Goal: Transaction & Acquisition: Subscribe to service/newsletter

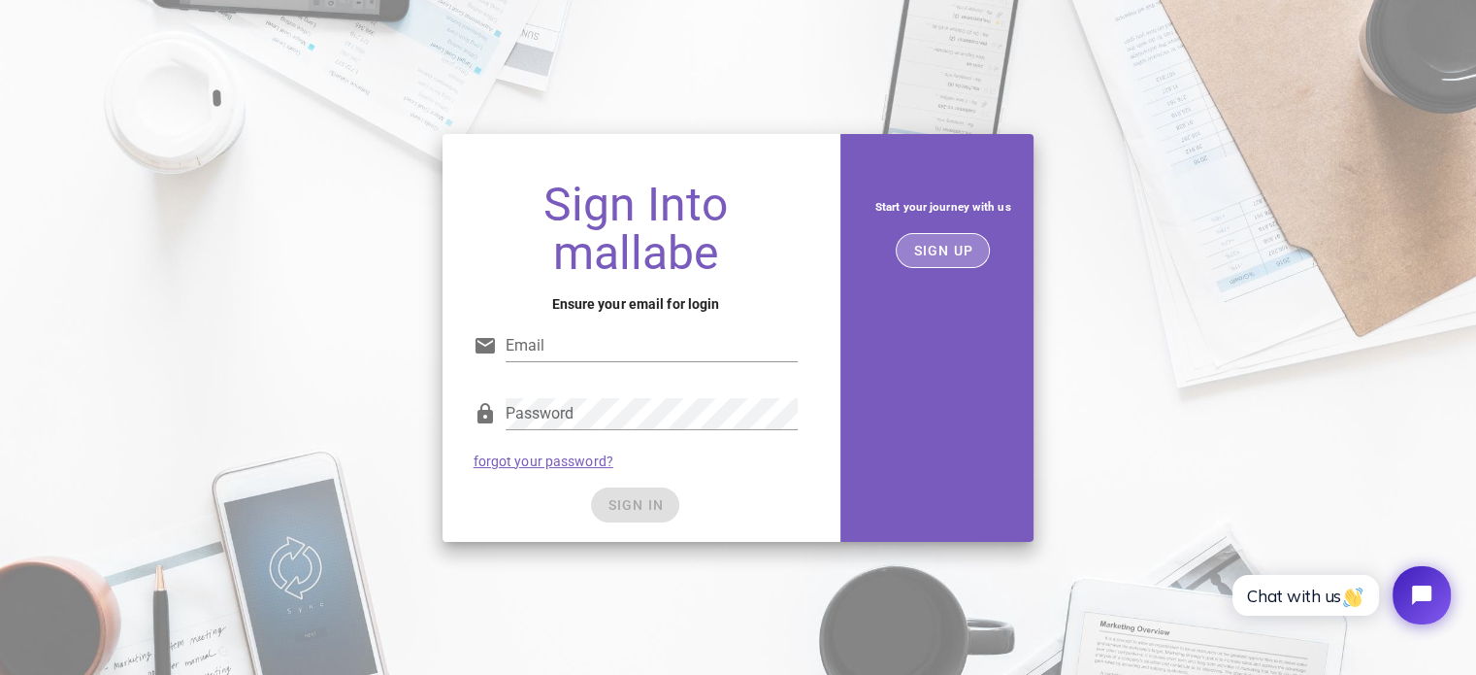
click at [925, 251] on span "SIGN UP" at bounding box center [942, 251] width 61 height 16
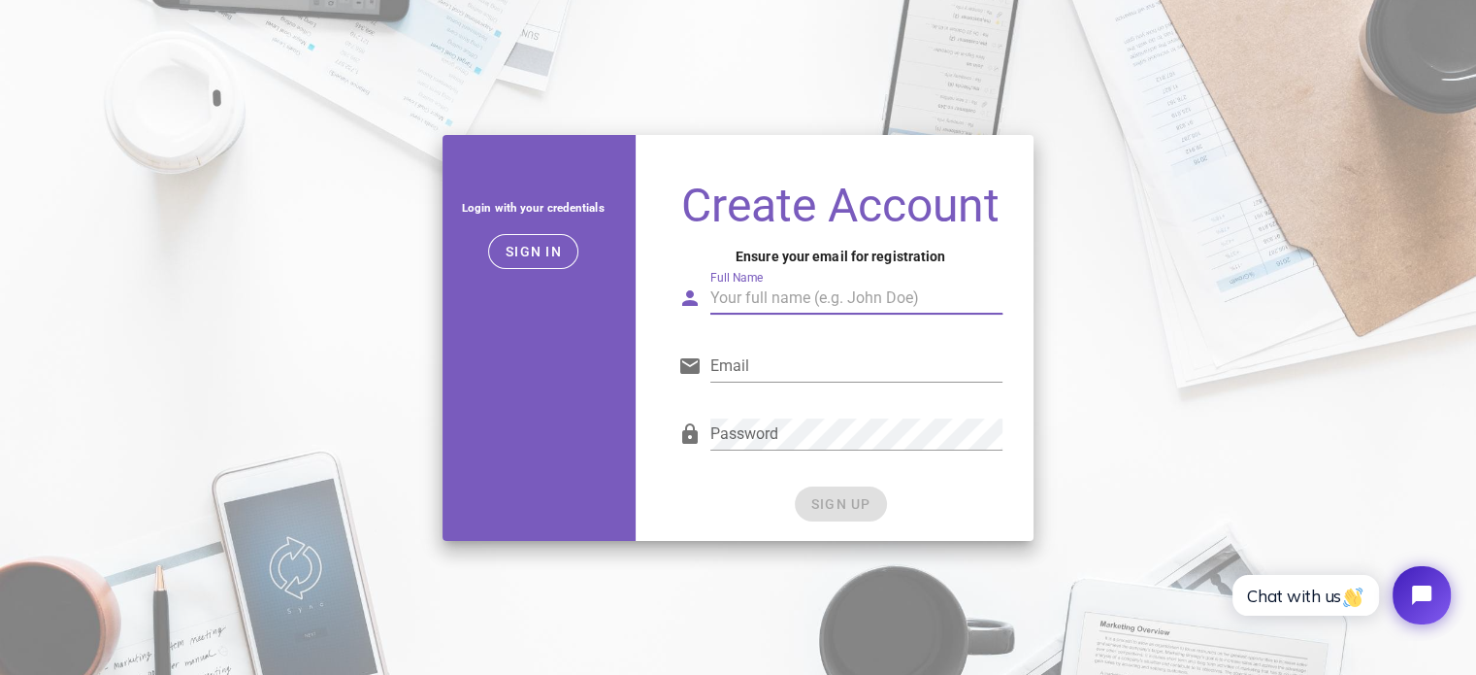
click at [825, 284] on input "Full Name" at bounding box center [856, 297] width 293 height 31
type input "Craig Sandeman"
click at [800, 372] on input "Email" at bounding box center [856, 365] width 293 height 31
type input "sandemancraig@gmail.com"
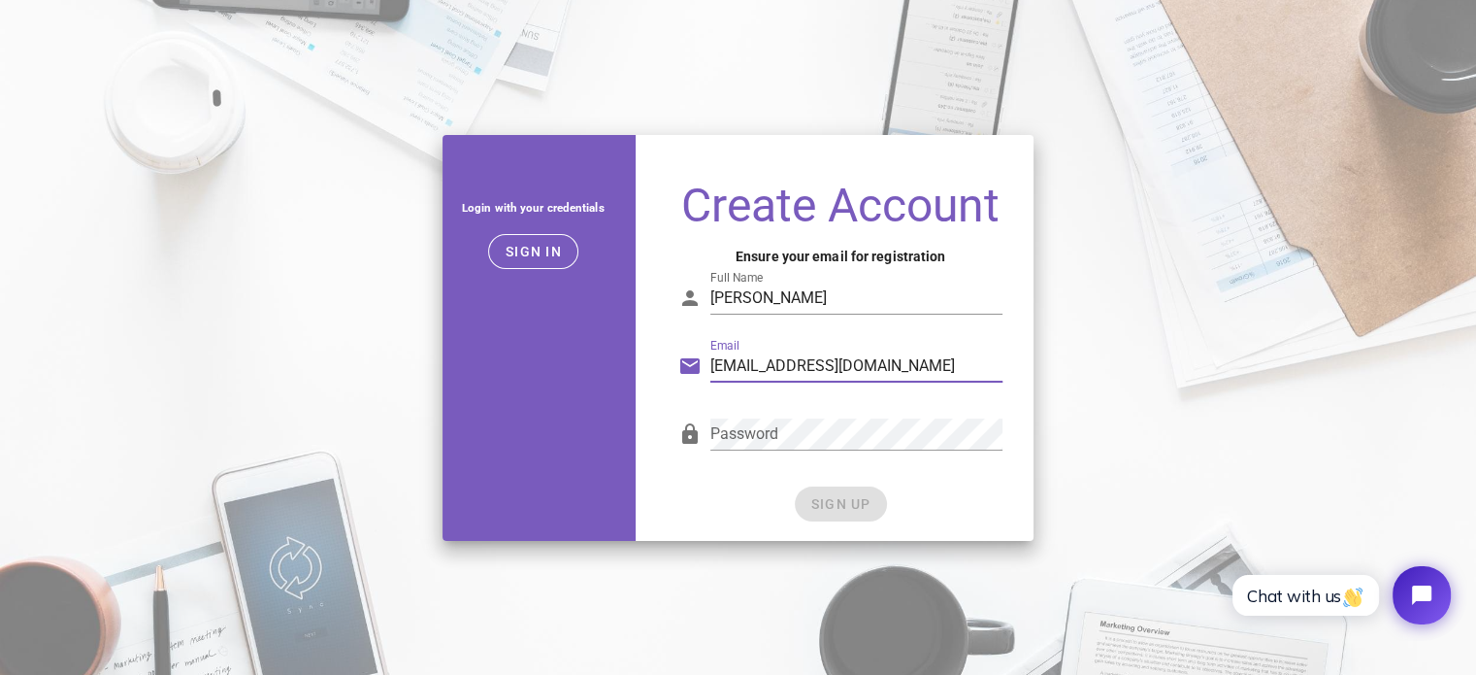
click at [613, 399] on div "Login with your credentials Sign in" at bounding box center [533, 337] width 205 height 429
click at [843, 508] on span "SIGN UP" at bounding box center [840, 504] width 61 height 16
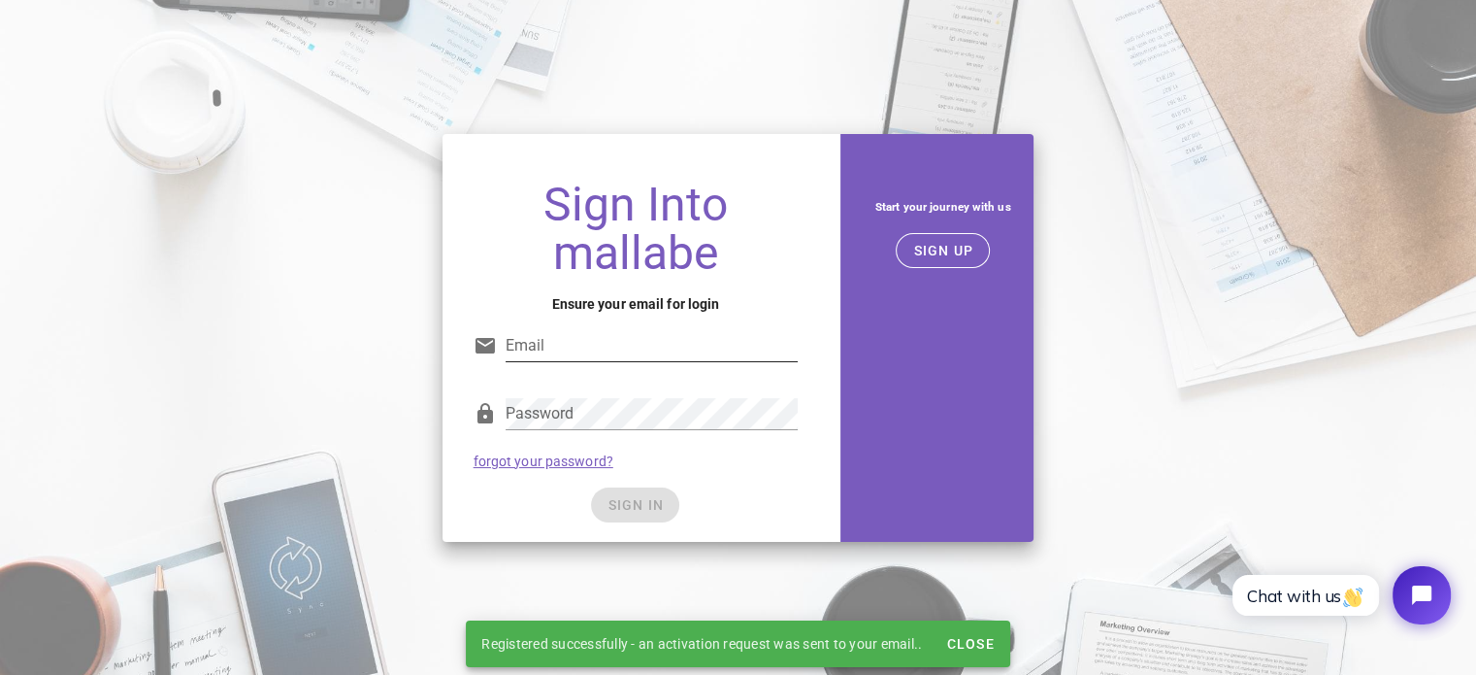
type input "sandemancraig@gmail.com"
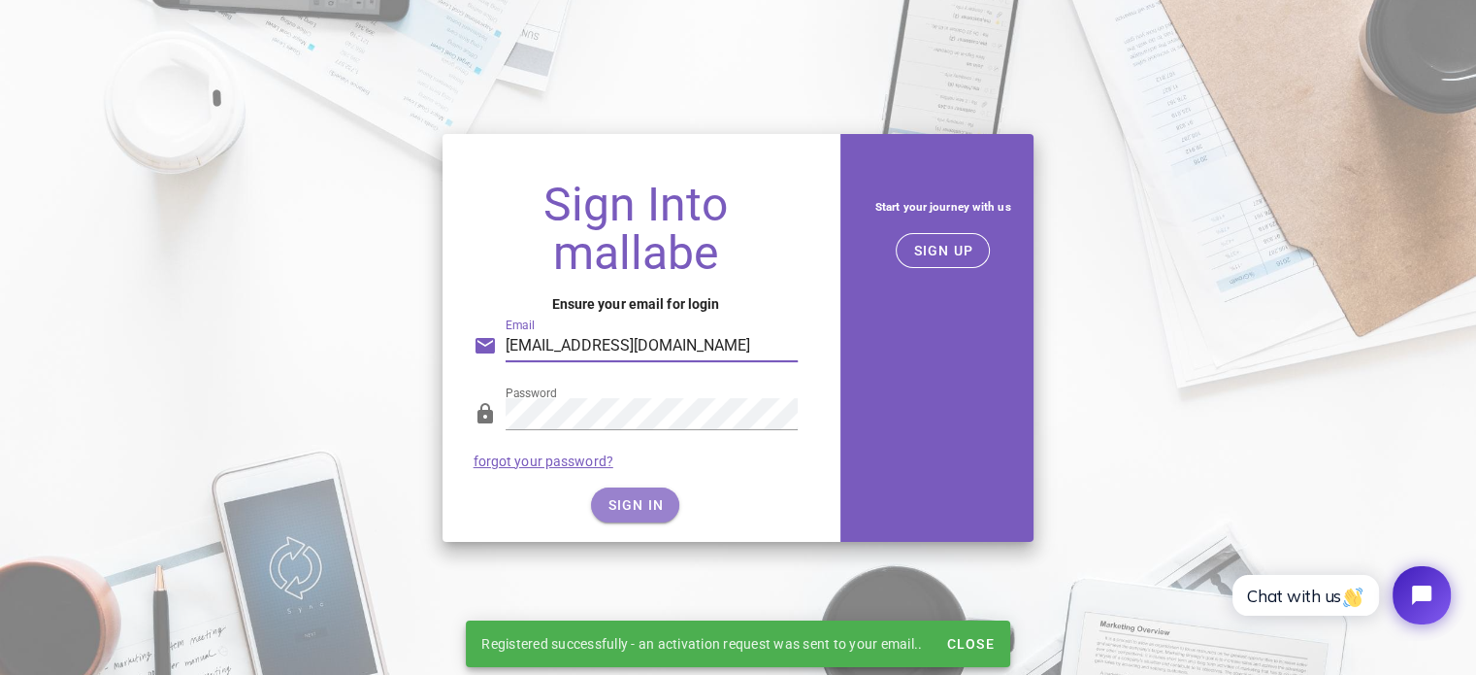
click at [633, 497] on span "SIGN IN" at bounding box center [635, 505] width 57 height 16
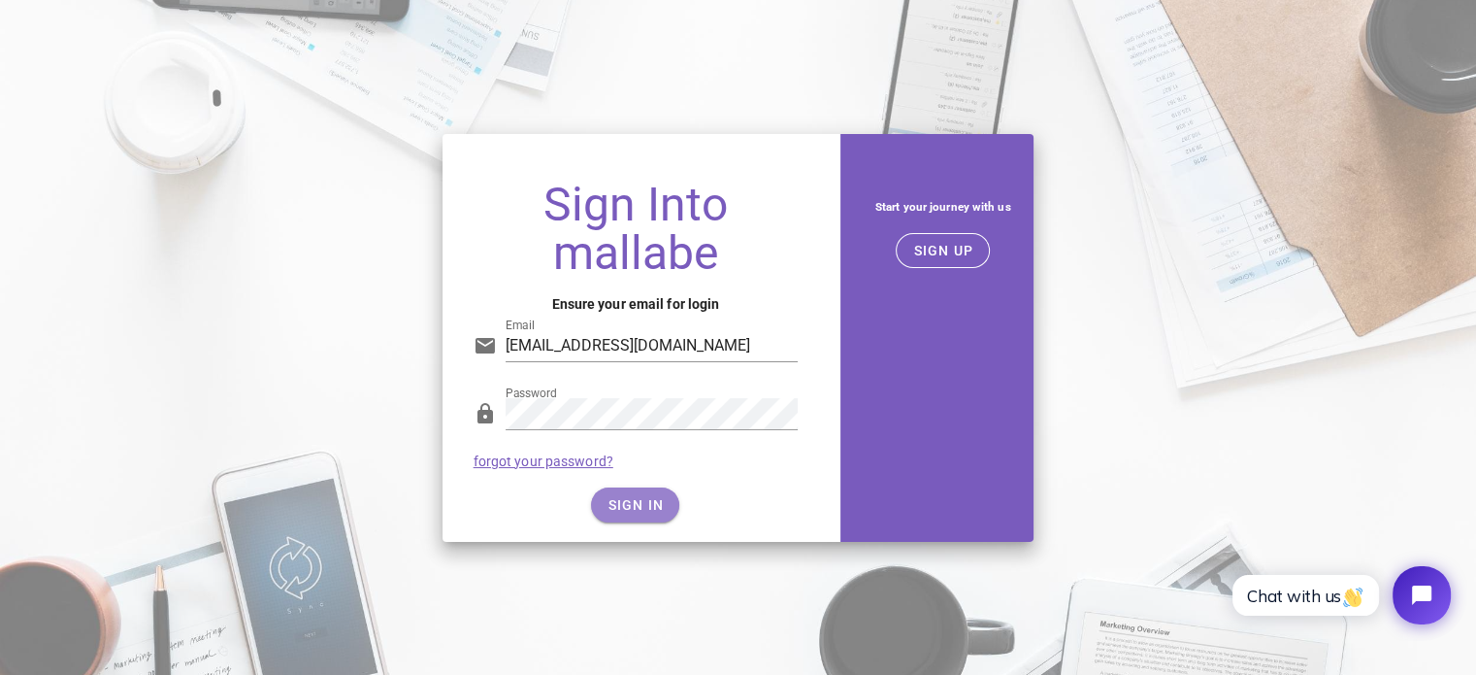
click at [644, 498] on span "SIGN IN" at bounding box center [635, 505] width 57 height 16
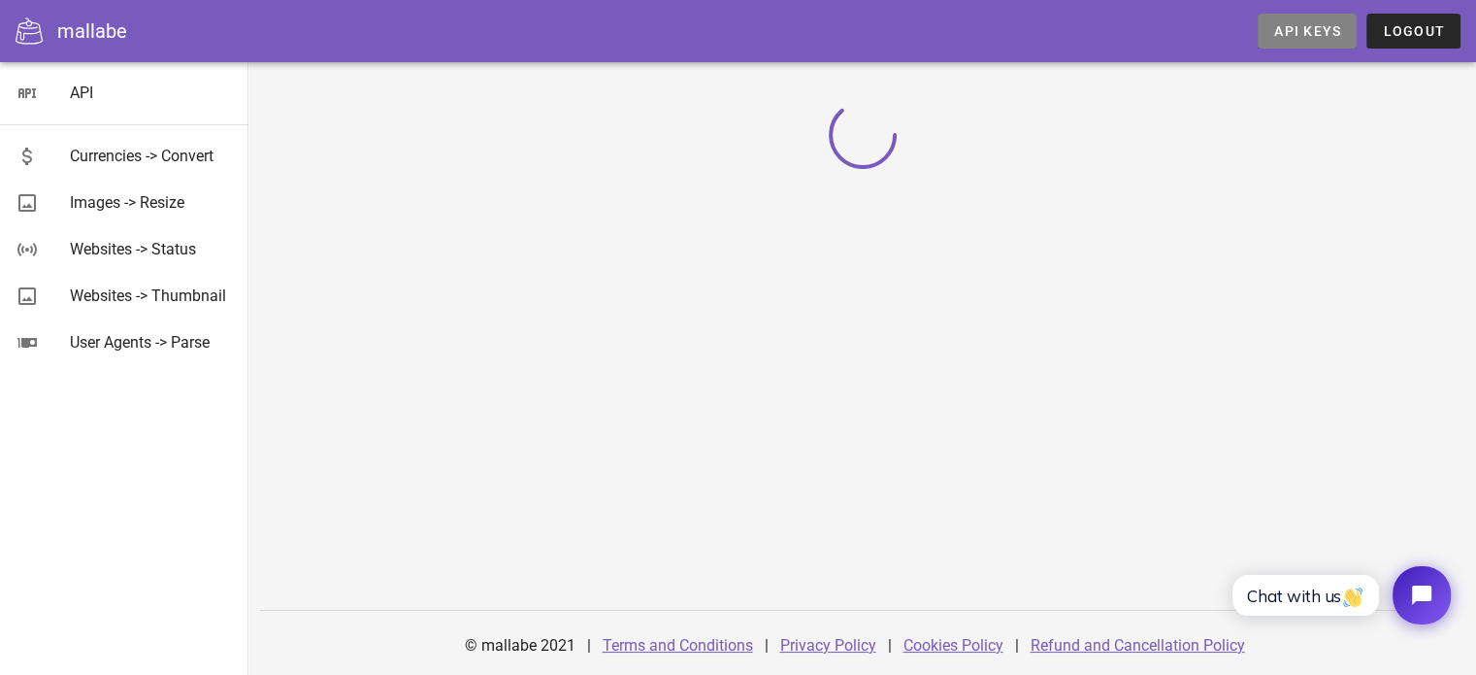
click at [1309, 36] on span "API Keys" at bounding box center [1307, 31] width 68 height 16
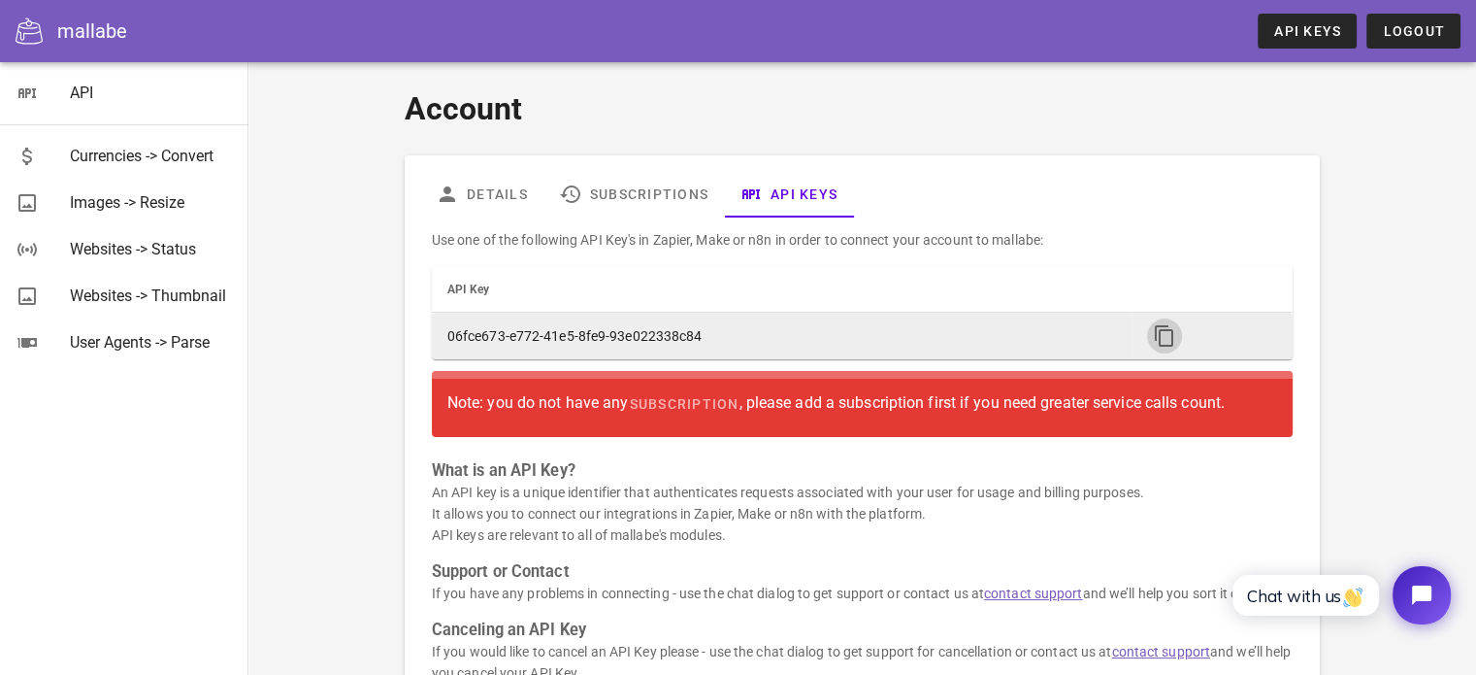
click at [1165, 336] on icon "button" at bounding box center [1164, 335] width 23 height 23
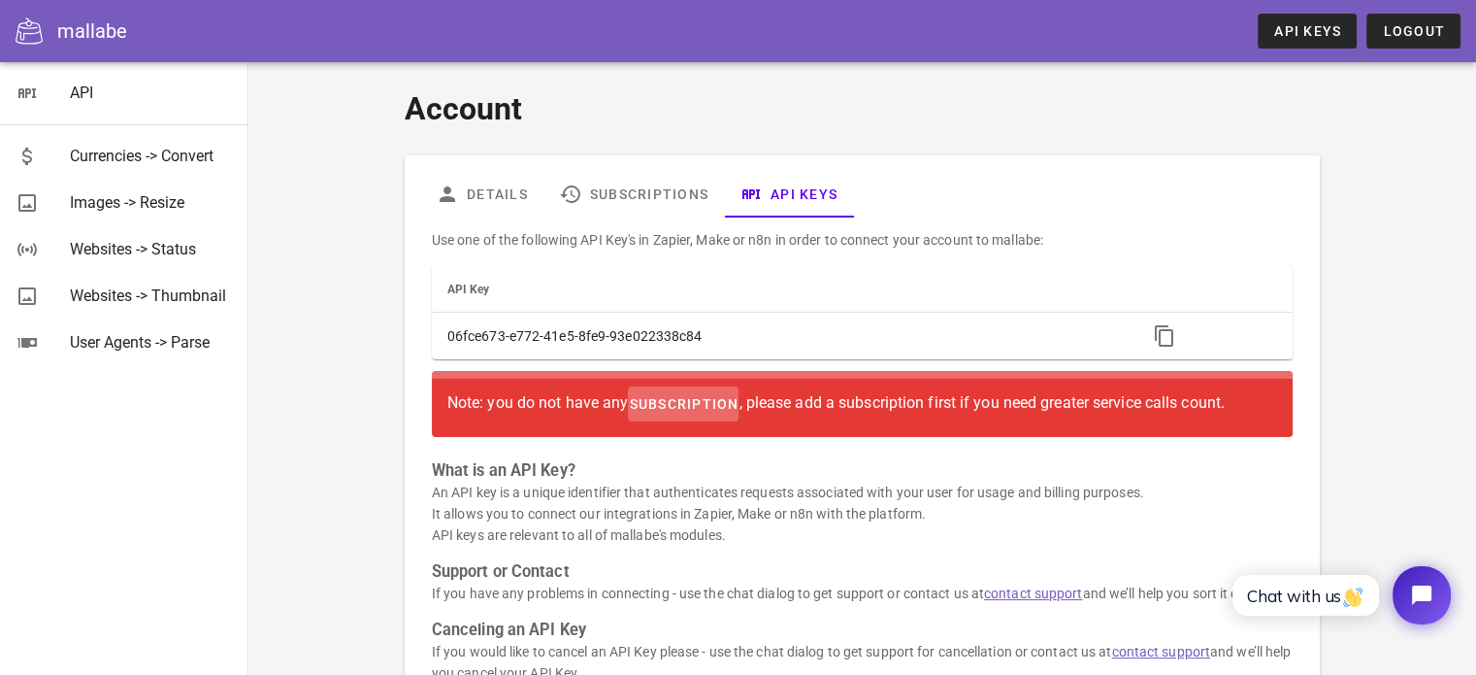
click at [660, 398] on span "subscription" at bounding box center [683, 404] width 111 height 16
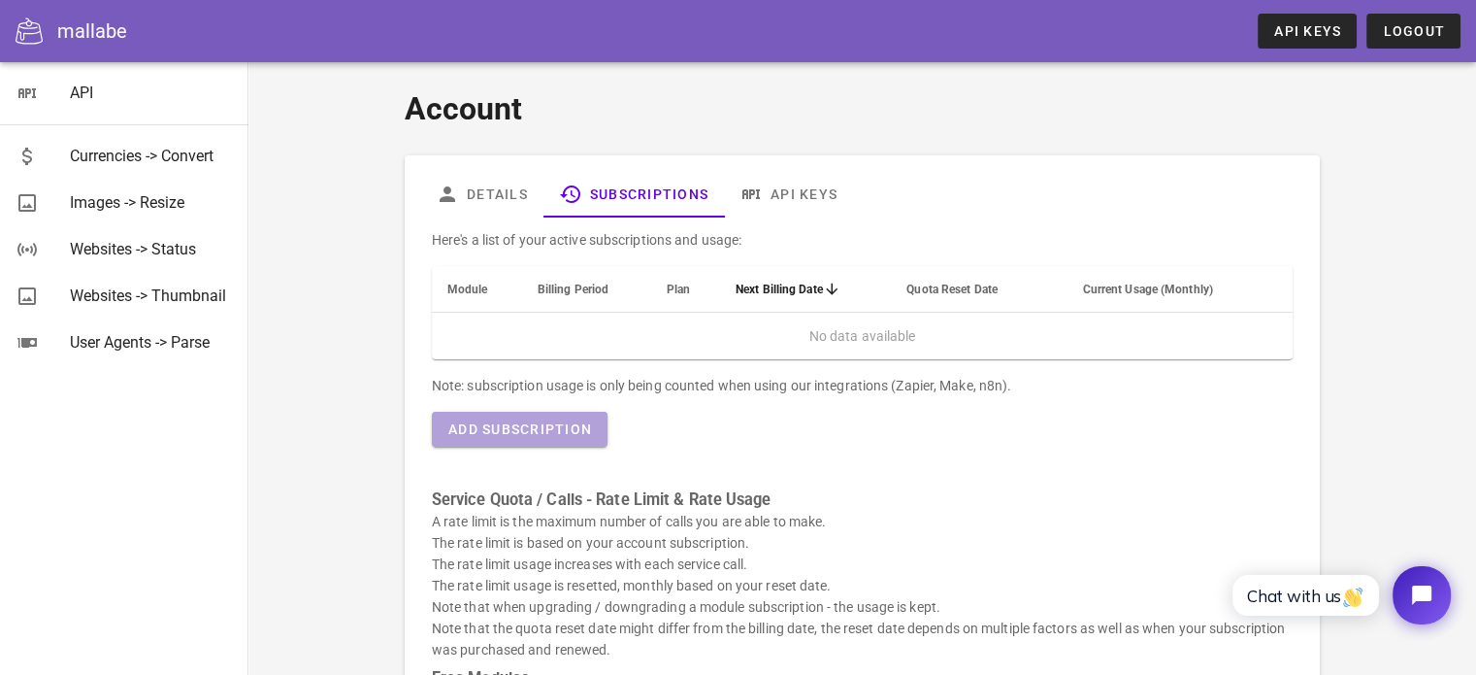
click at [540, 425] on span "Add Subscription" at bounding box center [519, 429] width 145 height 16
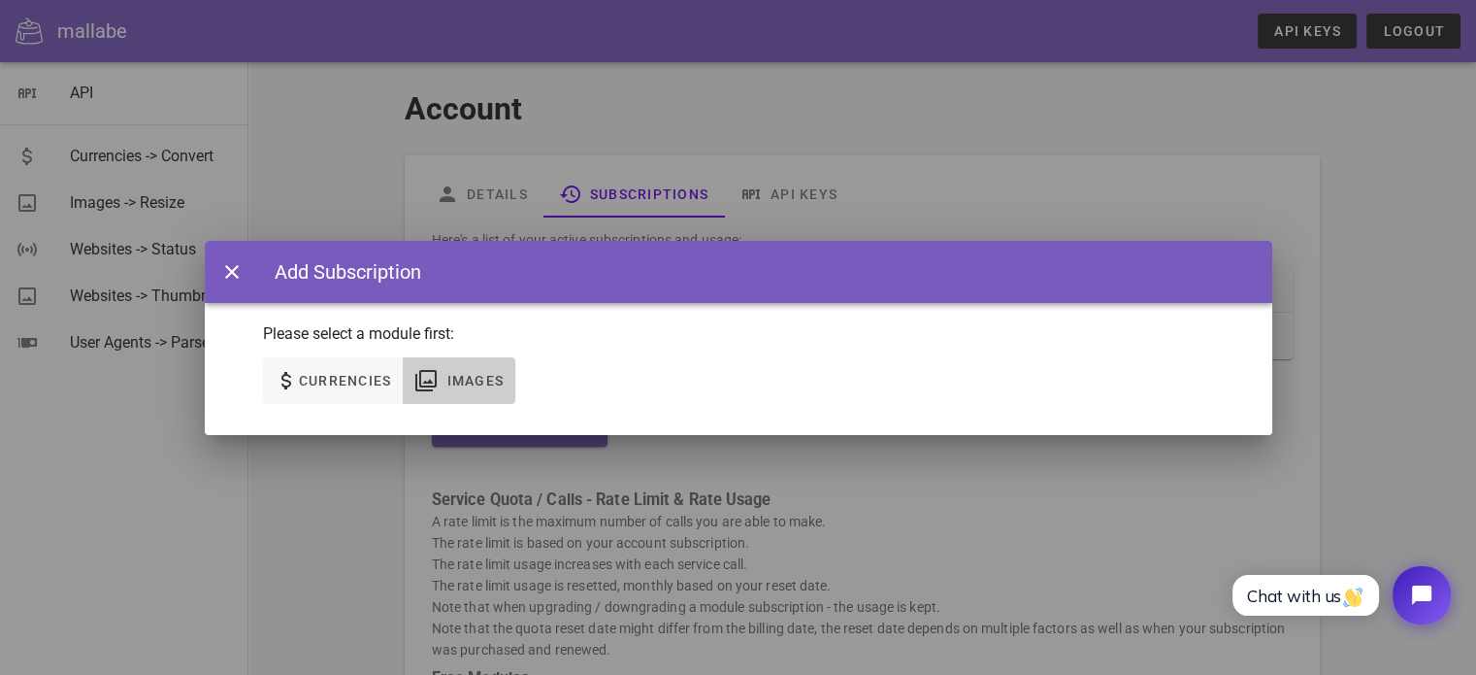
click at [456, 385] on span "Images" at bounding box center [474, 381] width 58 height 16
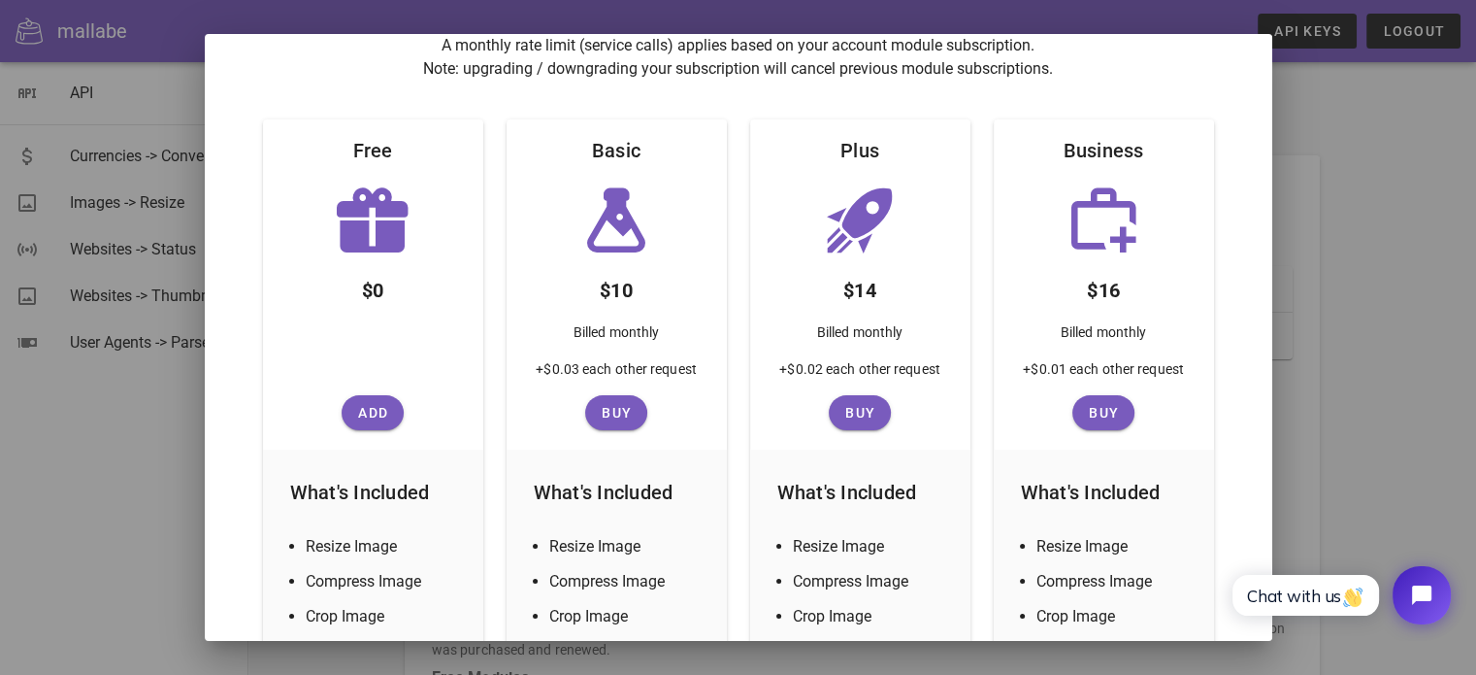
scroll to position [291, 0]
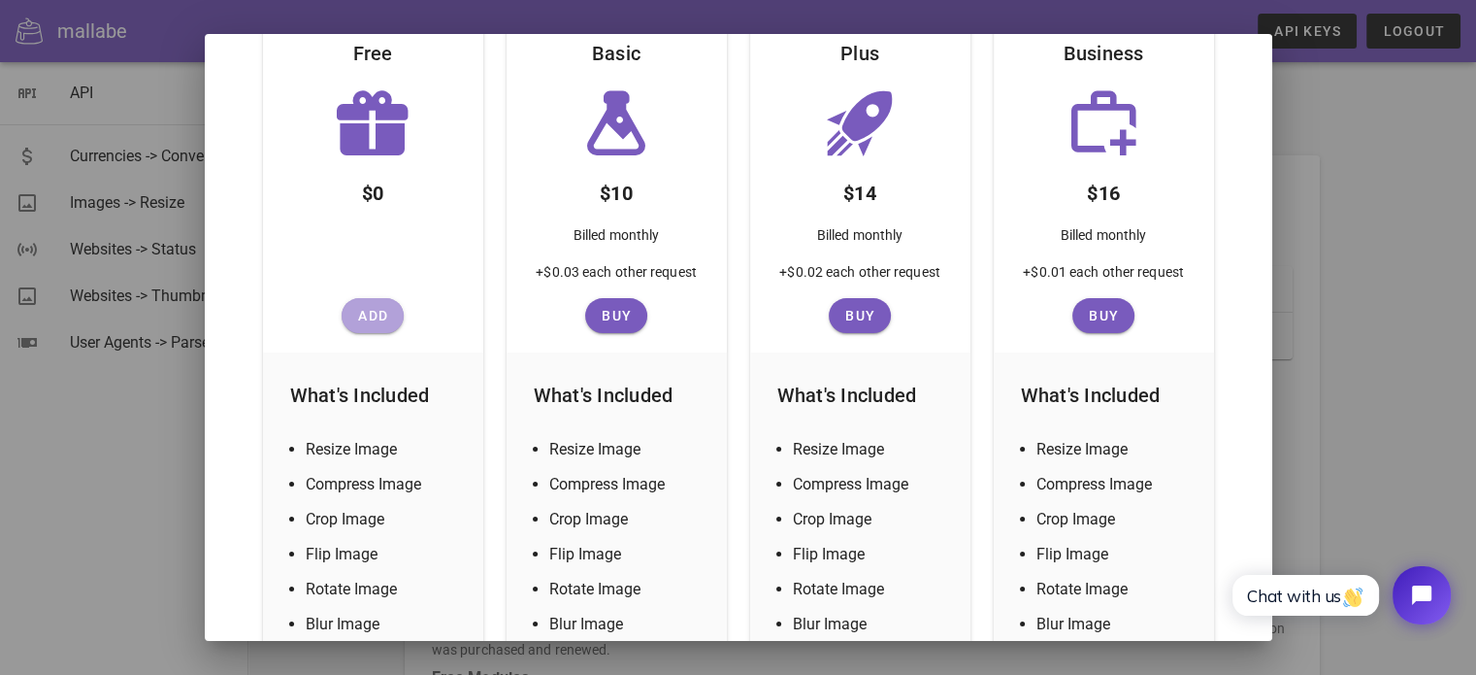
click at [387, 322] on span "Add" at bounding box center [372, 316] width 47 height 16
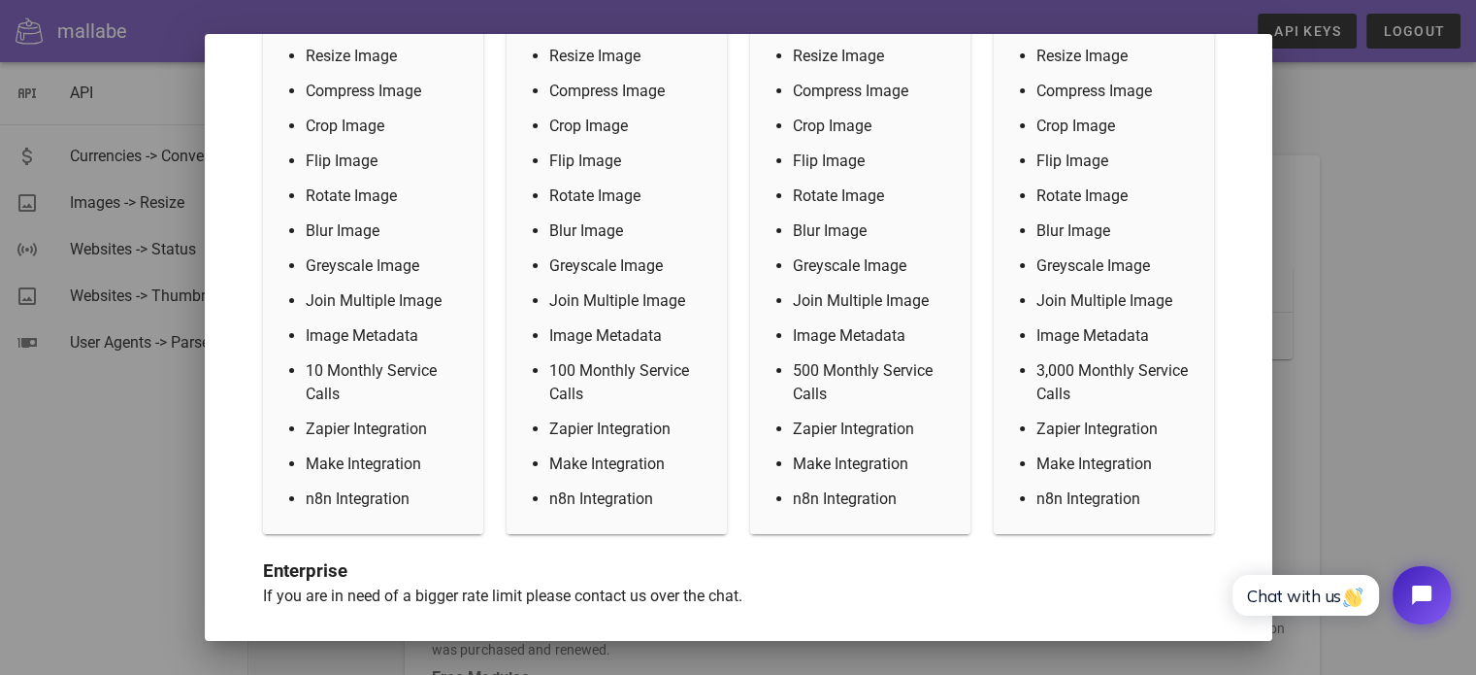
scroll to position [689, 0]
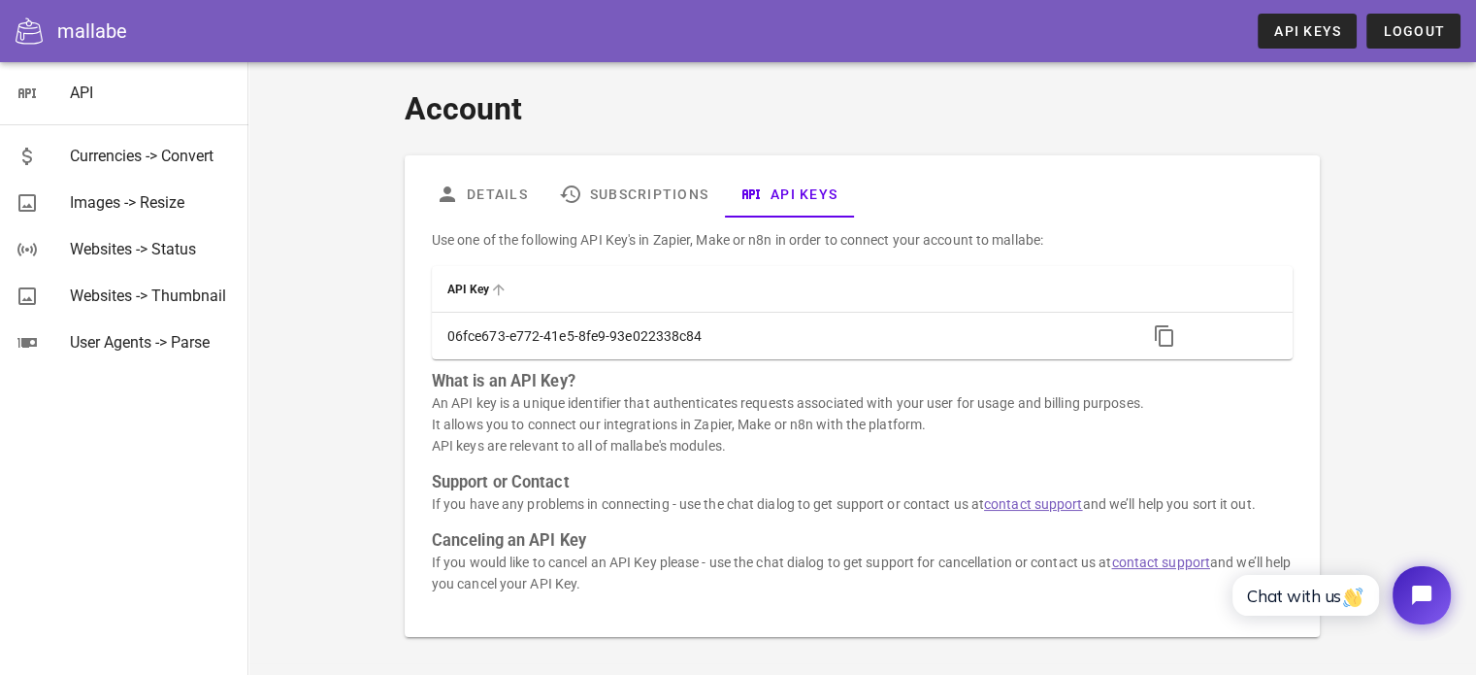
scroll to position [70, 0]
